Goal: Find contact information: Find contact information

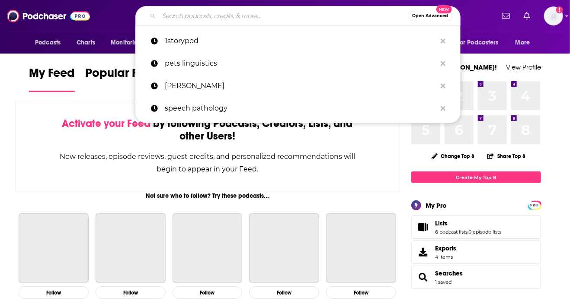
click at [312, 14] on input "Search podcasts, credits, & more..." at bounding box center [284, 16] width 250 height 14
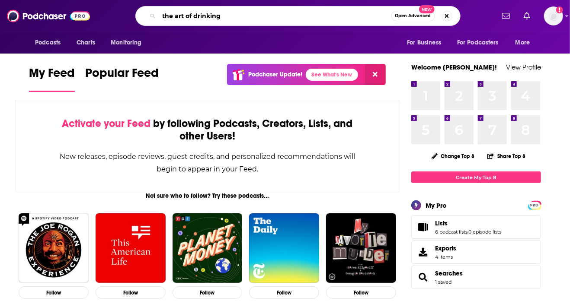
type input "the art of drinking"
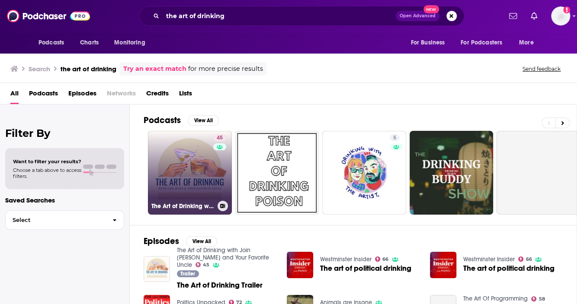
click at [210, 167] on link "45 The Art of Drinking with Join Jules and Your Favorite Uncle" at bounding box center [190, 173] width 84 height 84
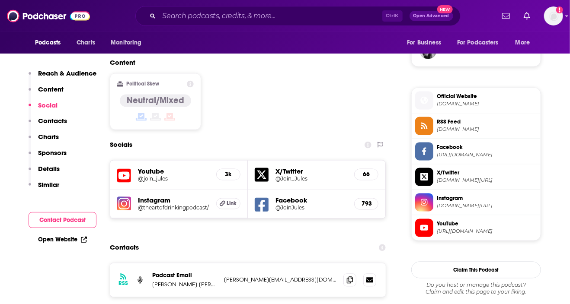
scroll to position [649, 0]
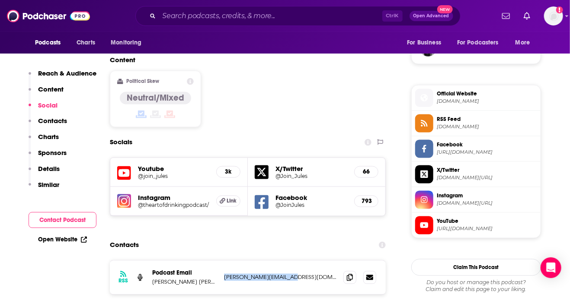
drag, startPoint x: 301, startPoint y: 234, endPoint x: 223, endPoint y: 231, distance: 78.3
click at [223, 261] on div "RSS Podcast Email Jonathan Mark redd@reddrockmusic.com redd@reddrockmusic.com" at bounding box center [248, 278] width 276 height 34
copy p "redd@reddrockmusic.com"
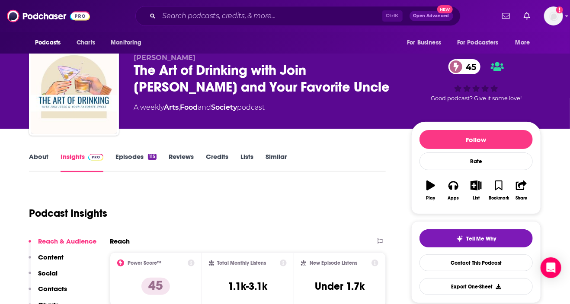
scroll to position [6, 0]
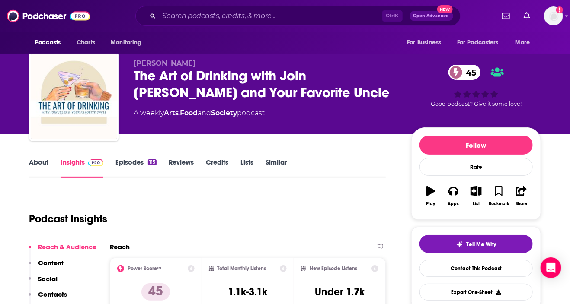
drag, startPoint x: 366, startPoint y: 166, endPoint x: 342, endPoint y: 160, distance: 25.0
click at [366, 166] on div "About Insights Episodes 115 Reviews Credits Lists Similar" at bounding box center [207, 167] width 357 height 21
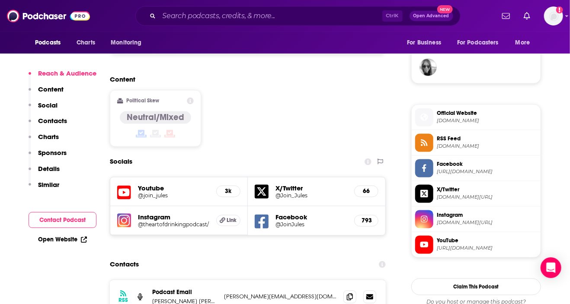
scroll to position [698, 0]
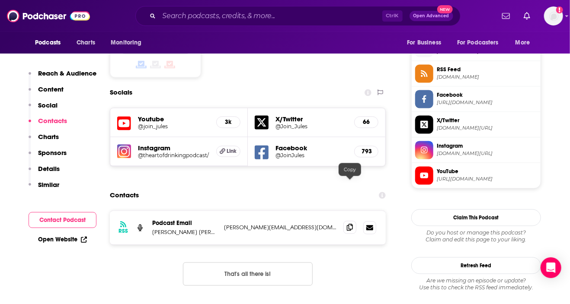
click at [349, 224] on icon at bounding box center [350, 227] width 6 height 7
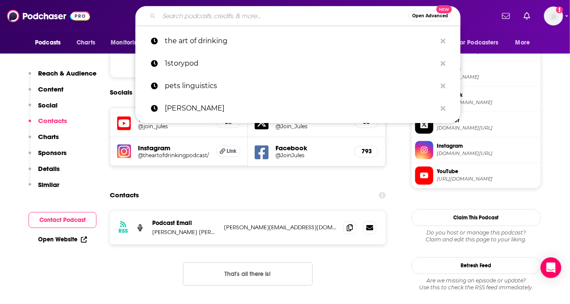
click at [236, 12] on input "Search podcasts, credits, & more..." at bounding box center [284, 16] width 250 height 14
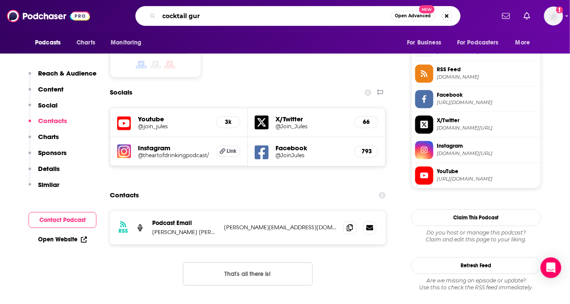
type input "cocktail guru"
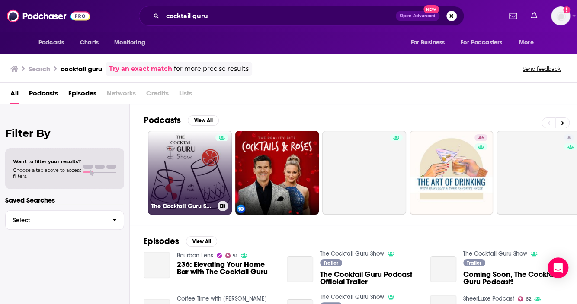
click at [205, 163] on link "The Cocktail Guru Show" at bounding box center [190, 173] width 84 height 84
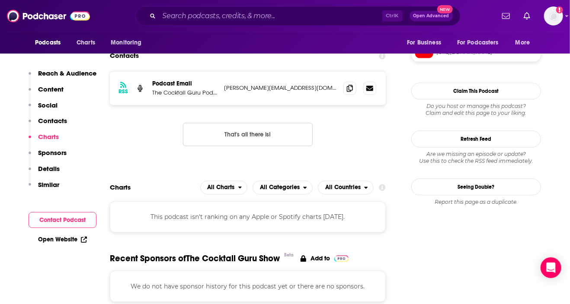
scroll to position [735, 0]
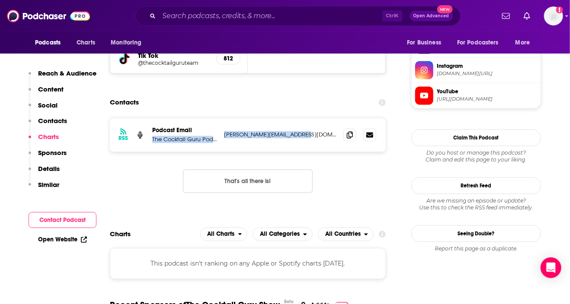
drag, startPoint x: 220, startPoint y: 135, endPoint x: 299, endPoint y: 139, distance: 79.2
click at [299, 139] on div "RSS Podcast Email The Cocktail Guru Podcast jonathan@thecocktailguru.com jonath…" at bounding box center [248, 135] width 276 height 34
click at [313, 134] on p "jonathan@thecocktailguru.com" at bounding box center [280, 134] width 112 height 7
drag, startPoint x: 308, startPoint y: 136, endPoint x: 221, endPoint y: 138, distance: 86.5
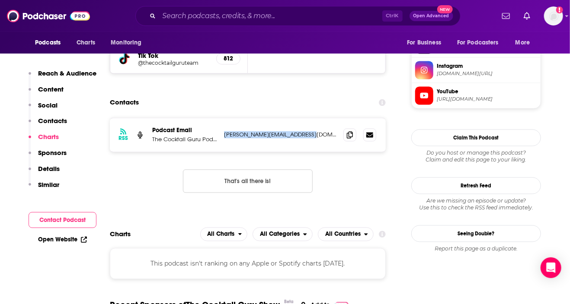
click at [221, 138] on div "RSS Podcast Email The Cocktail Guru Podcast jonathan@thecocktailguru.com jonath…" at bounding box center [248, 135] width 276 height 34
copy p "jonathan@thecocktailguru.com"
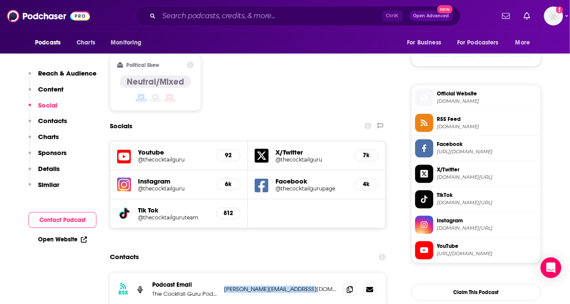
scroll to position [519, 0]
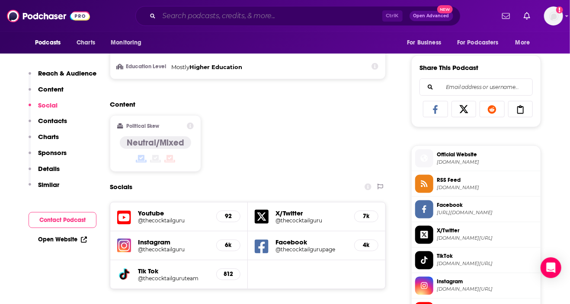
click at [211, 16] on input "Search podcasts, credits, & more..." at bounding box center [270, 16] width 223 height 14
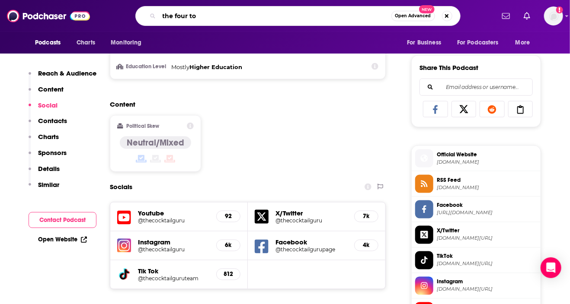
type input "the four top"
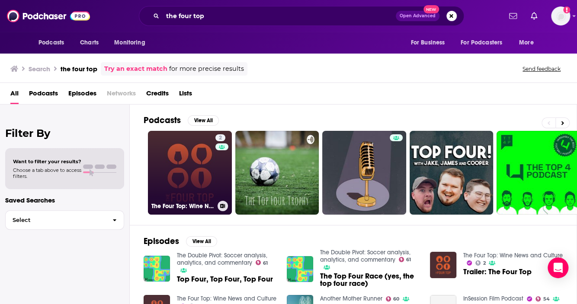
click at [185, 177] on link "2 The Four Top: Wine News and Culture" at bounding box center [190, 173] width 84 height 84
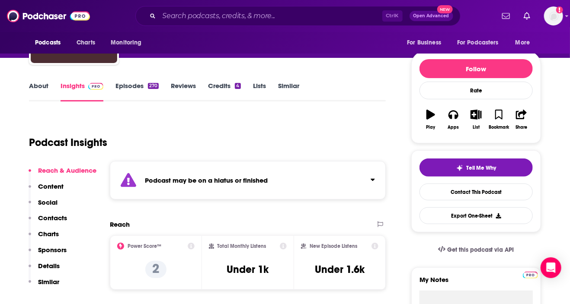
scroll to position [43, 0]
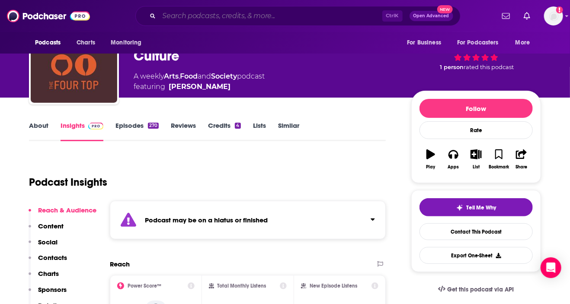
click at [205, 14] on input "Search podcasts, credits, & more..." at bounding box center [270, 16] width 223 height 14
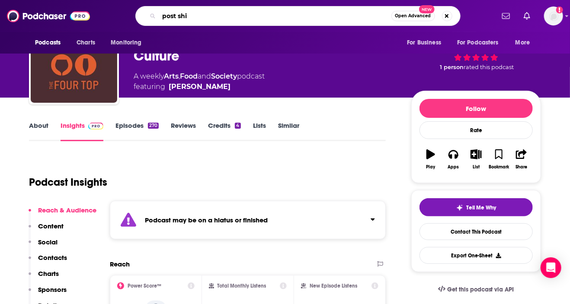
type input "post shif"
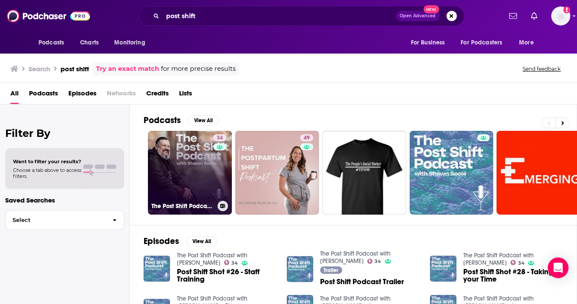
click at [195, 174] on link "34 The Post Shift Podcast with Shawn Soole" at bounding box center [190, 173] width 84 height 84
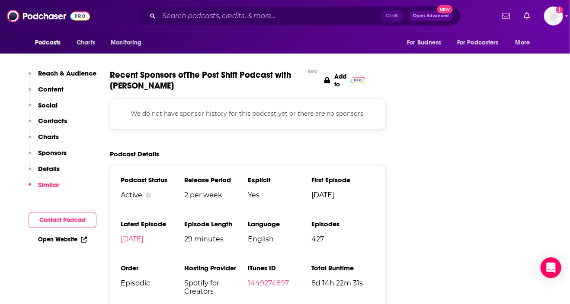
scroll to position [865, 0]
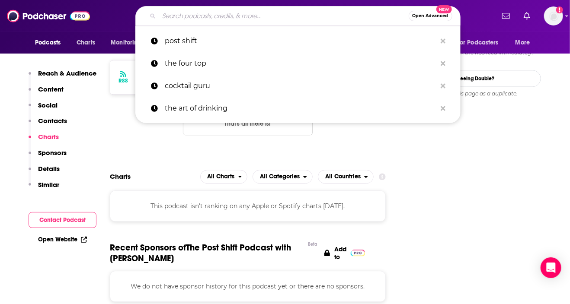
click at [209, 15] on input "Search podcasts, credits, & more..." at bounding box center [284, 16] width 250 height 14
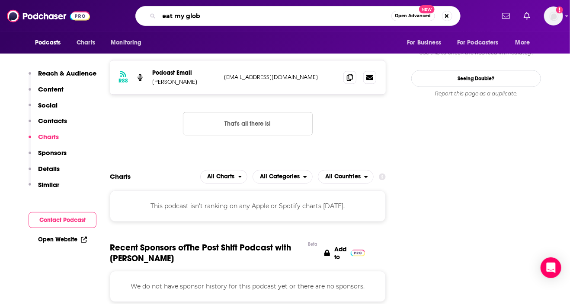
type input "eat my globe"
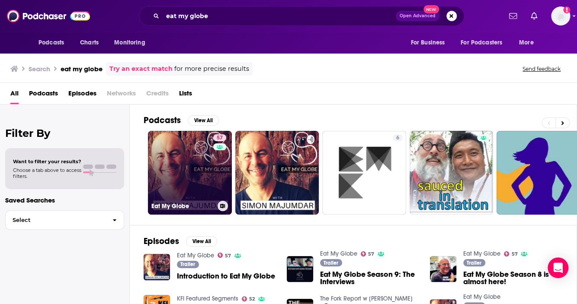
click at [195, 166] on link "57 Eat My Globe" at bounding box center [190, 173] width 84 height 84
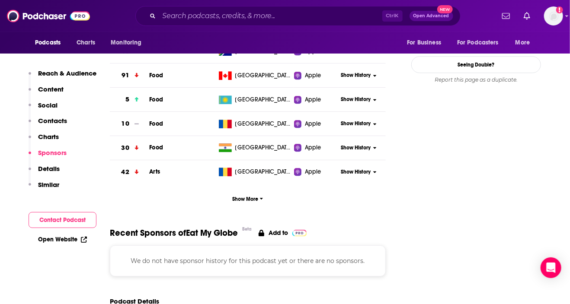
scroll to position [951, 0]
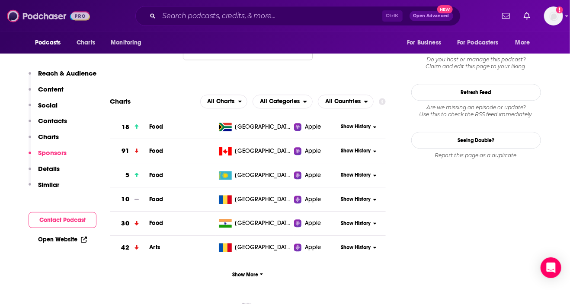
click at [47, 17] on img at bounding box center [48, 16] width 83 height 16
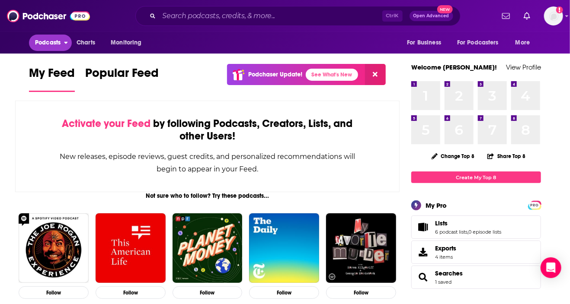
click at [56, 38] on span "Podcasts" at bounding box center [48, 43] width 26 height 12
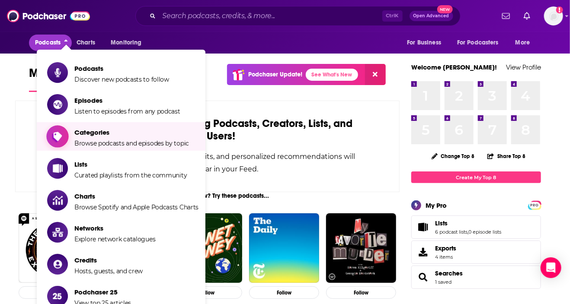
click at [112, 133] on span "Categories" at bounding box center [131, 132] width 115 height 8
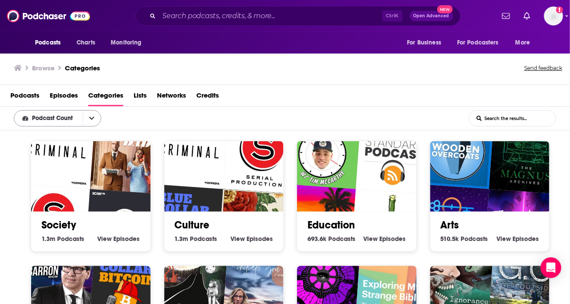
click at [94, 117] on icon "open menu" at bounding box center [91, 118] width 5 height 6
click at [94, 117] on icon "close menu" at bounding box center [91, 118] width 5 height 6
click at [503, 127] on div "Podcast Count List Search Input Search the results..." at bounding box center [285, 119] width 570 height 24
click at [503, 122] on input "List Search Input" at bounding box center [512, 119] width 86 height 16
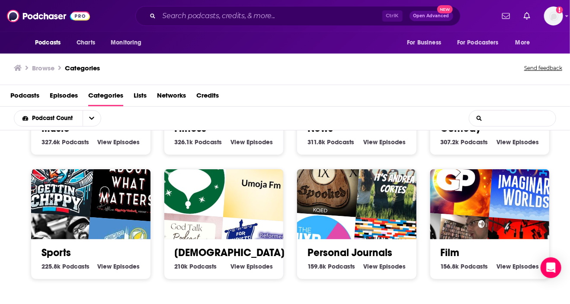
scroll to position [386, 0]
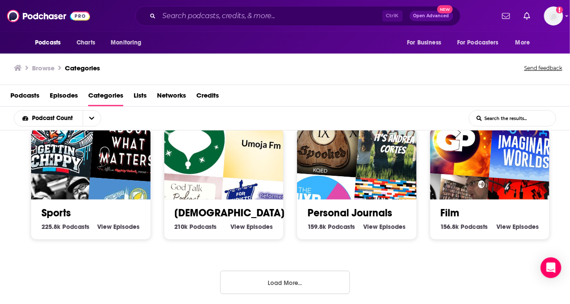
click at [280, 285] on button "Load More..." at bounding box center [285, 282] width 130 height 23
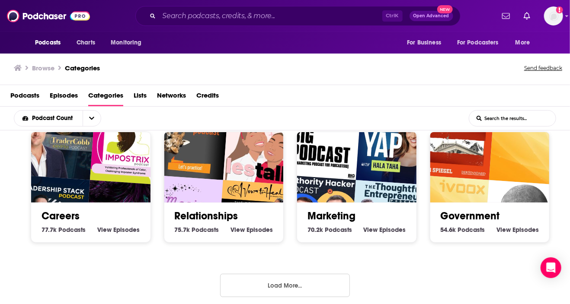
scroll to position [0, 0]
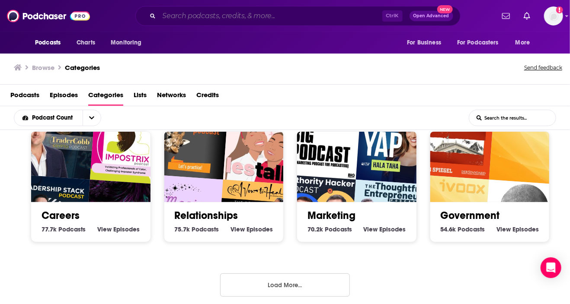
click at [332, 19] on input "Search podcasts, credits, & more..." at bounding box center [270, 16] width 223 height 14
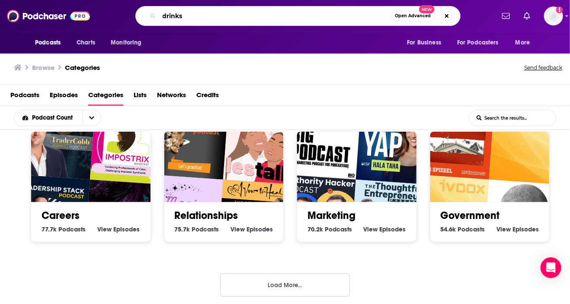
type input "drinks"
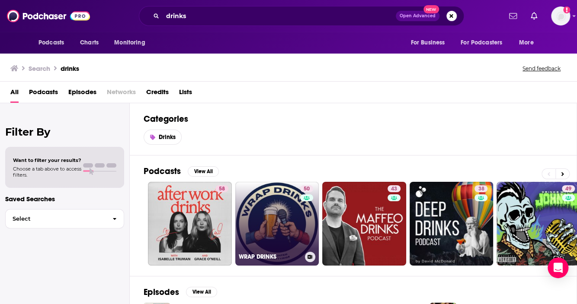
drag, startPoint x: 273, startPoint y: 198, endPoint x: 270, endPoint y: 184, distance: 14.1
click at [270, 184] on link "50 WRAP DRINKS" at bounding box center [277, 224] width 84 height 84
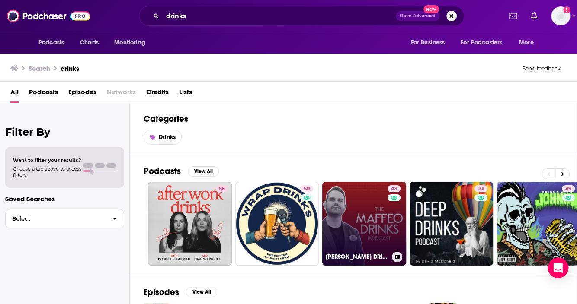
click at [372, 237] on link "43 MAFFEO DRINKS" at bounding box center [364, 224] width 84 height 84
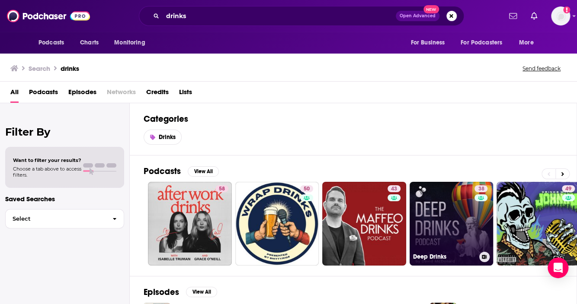
click at [451, 229] on link "38 Deep Drinks" at bounding box center [452, 224] width 84 height 84
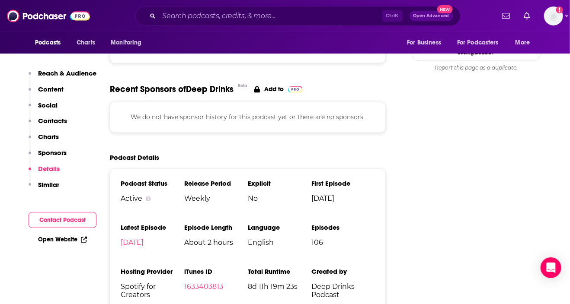
scroll to position [908, 0]
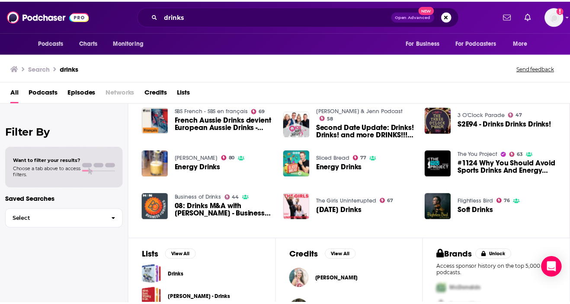
scroll to position [257, 0]
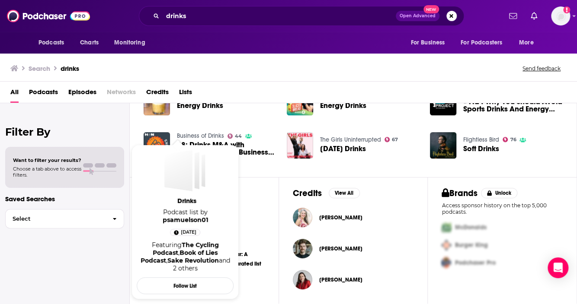
click at [179, 210] on span "Podcast list by psamuelson01" at bounding box center [185, 216] width 97 height 16
click at [187, 200] on span "Drinks" at bounding box center [186, 201] width 97 height 8
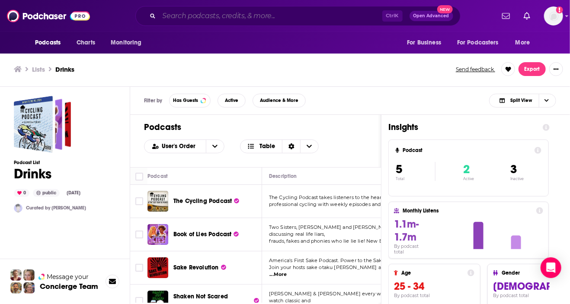
click at [192, 16] on input "Search podcasts, credits, & more..." at bounding box center [270, 16] width 223 height 14
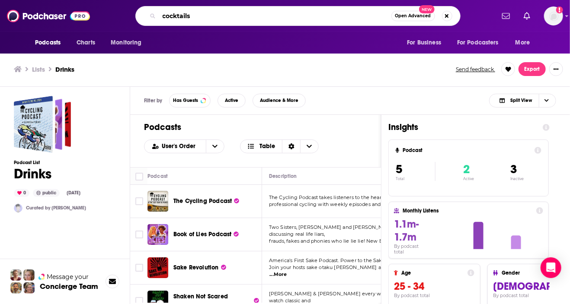
type input "cocktails"
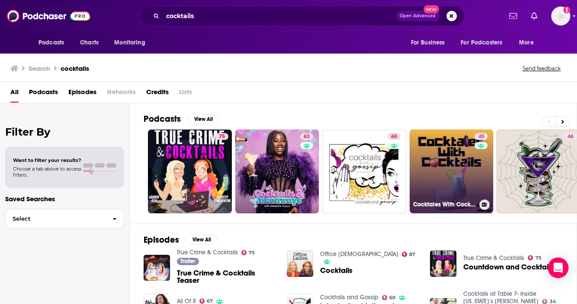
click at [433, 175] on link "45 Cocktales With Cocktails" at bounding box center [452, 172] width 84 height 84
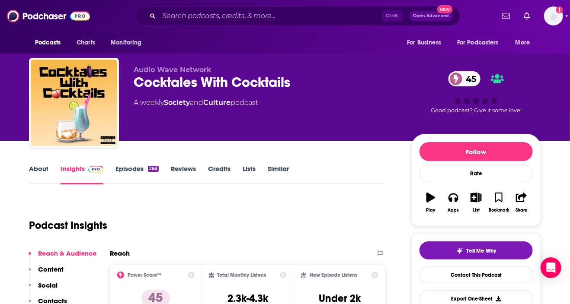
click at [37, 170] on link "About" at bounding box center [38, 175] width 19 height 20
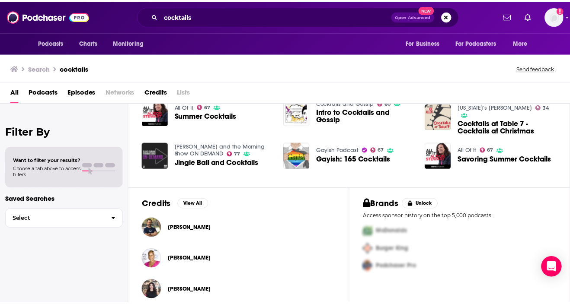
scroll to position [205, 0]
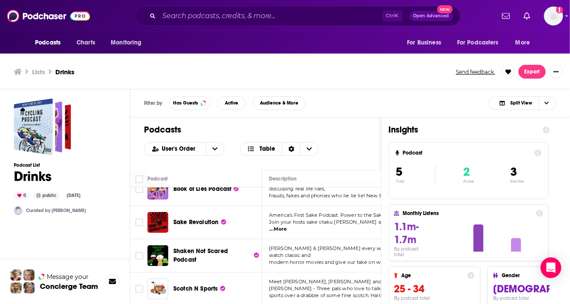
scroll to position [3, 0]
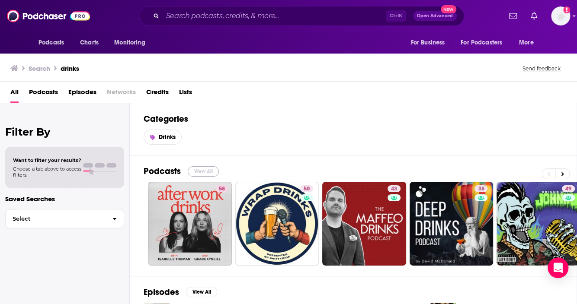
click at [209, 169] on button "View All" at bounding box center [203, 171] width 31 height 10
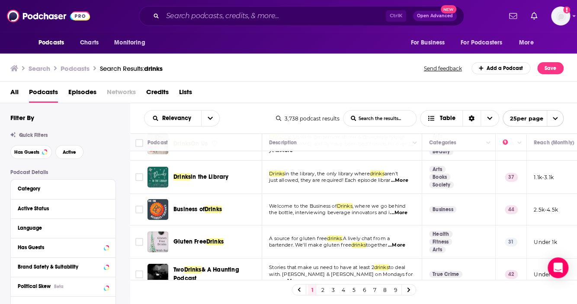
scroll to position [173, 0]
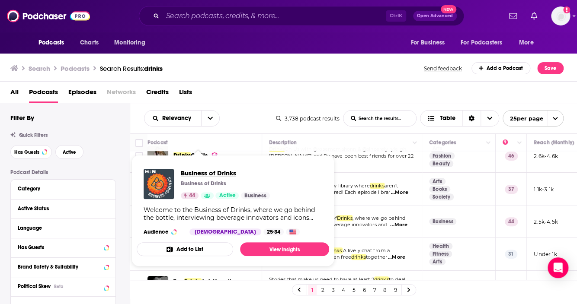
drag, startPoint x: 216, startPoint y: 220, endPoint x: 196, endPoint y: 170, distance: 54.0
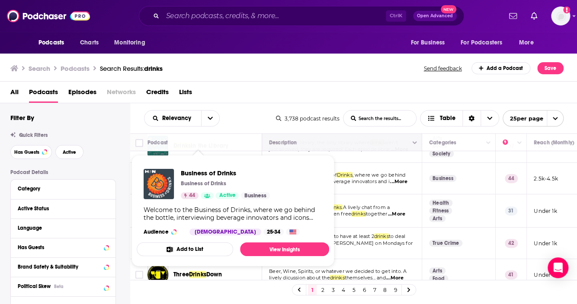
click at [351, 142] on button "Move" at bounding box center [341, 143] width 146 height 10
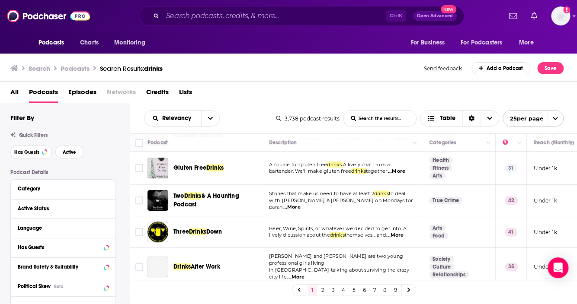
scroll to position [303, 0]
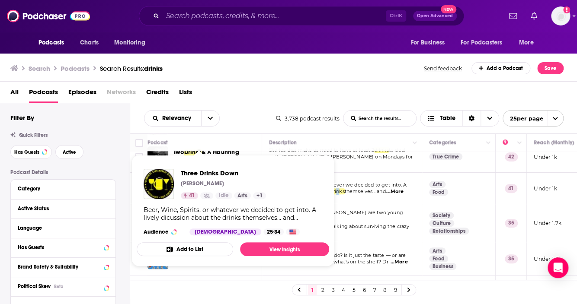
drag, startPoint x: 219, startPoint y: 185, endPoint x: 341, endPoint y: 198, distance: 122.6
click at [341, 198] on td "Beer, Wine, Spirits, or whatever we decided to get into. A lively dicussion abo…" at bounding box center [342, 189] width 160 height 32
click at [194, 173] on span "Three Drinks Down" at bounding box center [223, 173] width 85 height 8
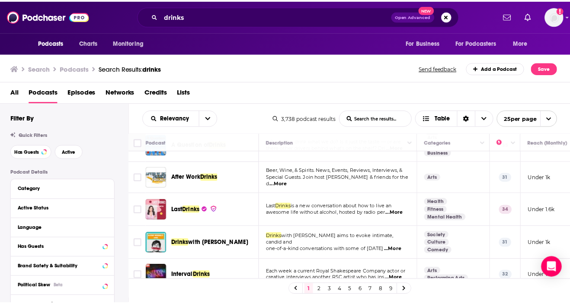
scroll to position [389, 0]
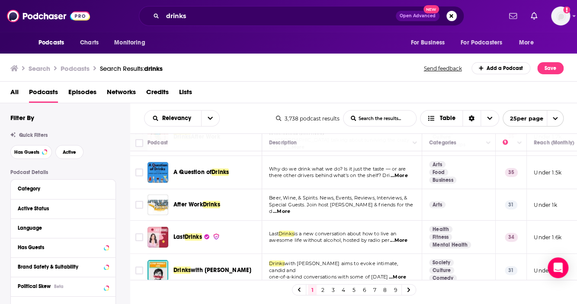
click at [401, 173] on span "...More" at bounding box center [398, 176] width 17 height 7
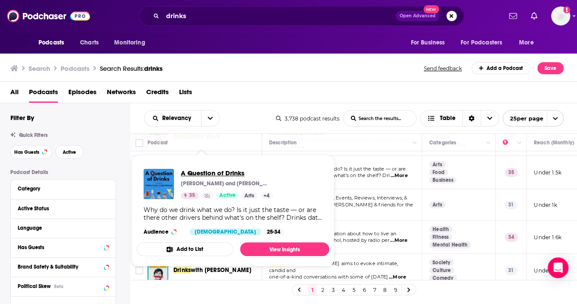
drag, startPoint x: 227, startPoint y: 169, endPoint x: 212, endPoint y: 171, distance: 14.9
click at [212, 171] on span "A Question of Drinks" at bounding box center [227, 173] width 92 height 8
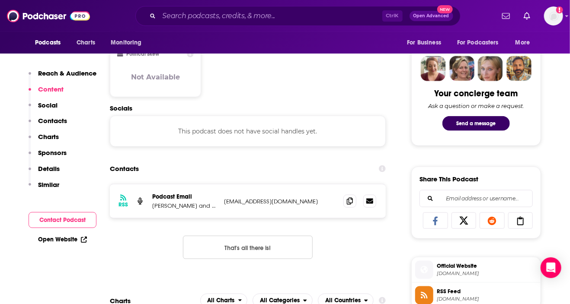
scroll to position [519, 0]
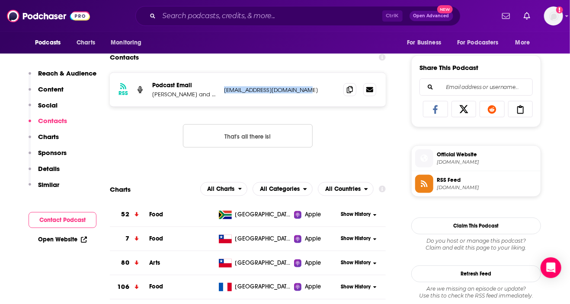
drag, startPoint x: 298, startPoint y: 92, endPoint x: 224, endPoint y: 93, distance: 73.5
click at [224, 93] on p "felicity@drinksinsider.com" at bounding box center [280, 89] width 112 height 7
copy p "felicity@drinksinsider.com"
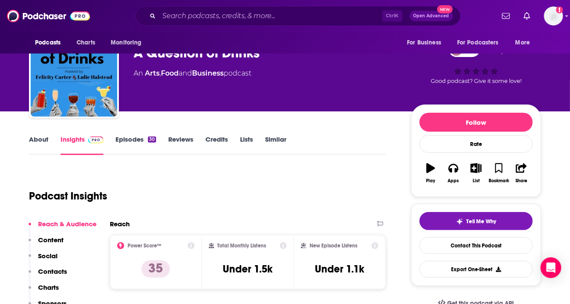
scroll to position [0, 0]
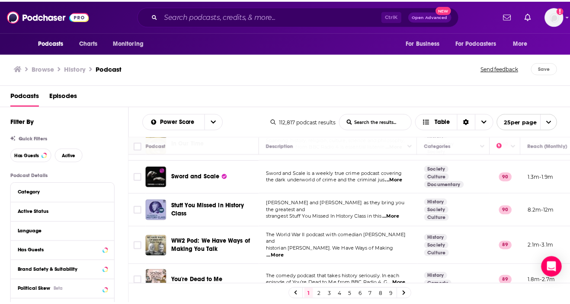
scroll to position [582, 0]
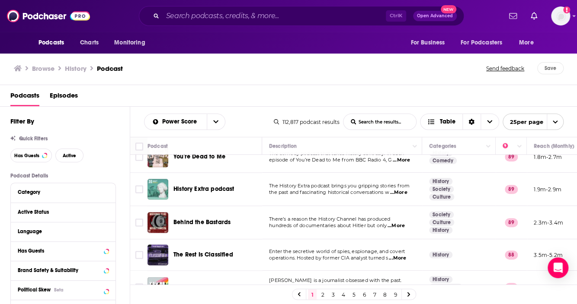
click at [407, 189] on span "...More" at bounding box center [398, 192] width 17 height 7
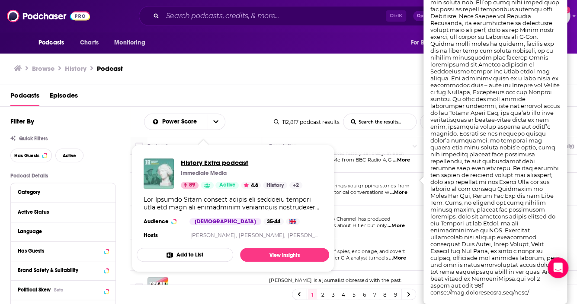
click at [227, 165] on span "History Extra podcast" at bounding box center [242, 163] width 122 height 8
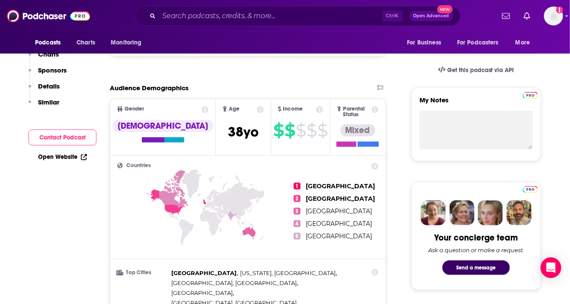
scroll to position [130, 0]
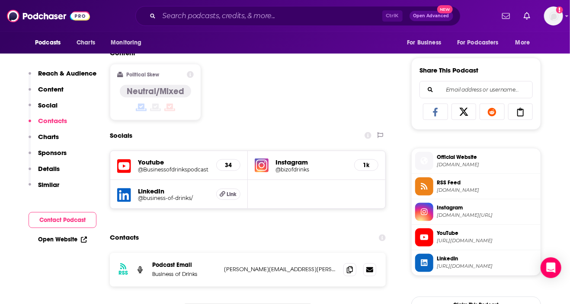
scroll to position [606, 0]
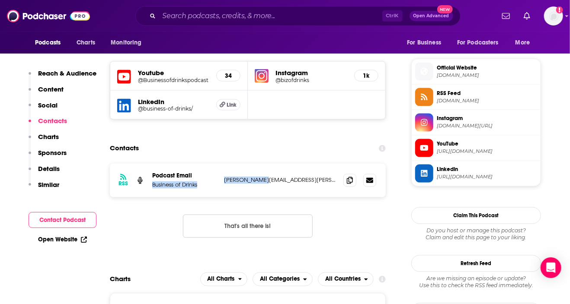
drag, startPoint x: 230, startPoint y: 178, endPoint x: 265, endPoint y: 180, distance: 35.1
click at [265, 180] on div "RSS Podcast Email Business of Drinks [PERSON_NAME][EMAIL_ADDRESS][PERSON_NAME][…" at bounding box center [248, 181] width 276 height 34
click at [265, 180] on p "[PERSON_NAME][EMAIL_ADDRESS][PERSON_NAME][DOMAIN_NAME]" at bounding box center [280, 180] width 112 height 7
click at [278, 180] on p "[PERSON_NAME][EMAIL_ADDRESS][PERSON_NAME][DOMAIN_NAME]" at bounding box center [280, 180] width 112 height 7
drag, startPoint x: 292, startPoint y: 182, endPoint x: 224, endPoint y: 183, distance: 68.8
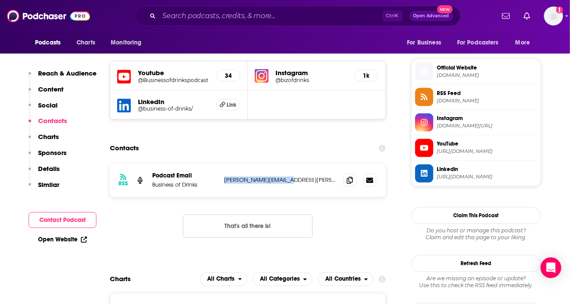
click at [224, 183] on p "[PERSON_NAME][EMAIL_ADDRESS][PERSON_NAME][DOMAIN_NAME]" at bounding box center [280, 180] width 112 height 7
copy p "[PERSON_NAME][EMAIL_ADDRESS][PERSON_NAME][DOMAIN_NAME]"
